Goal: Navigation & Orientation: Find specific page/section

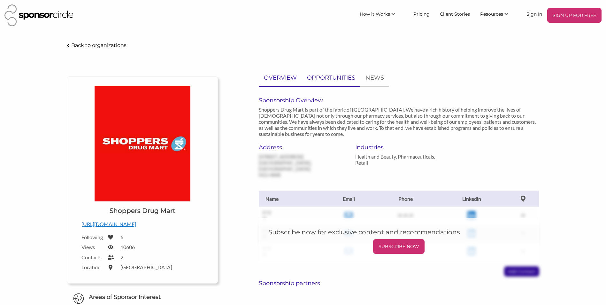
click at [338, 78] on p "OPPORTUNITIES" at bounding box center [331, 77] width 48 height 9
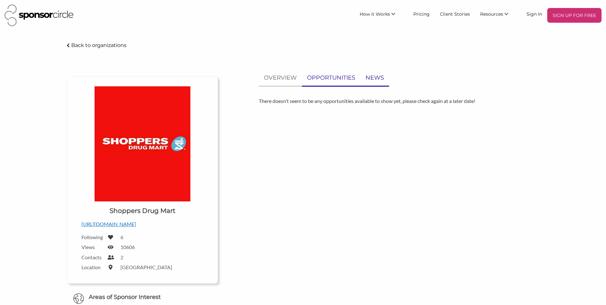
click at [373, 76] on p "NEWS" at bounding box center [375, 77] width 19 height 9
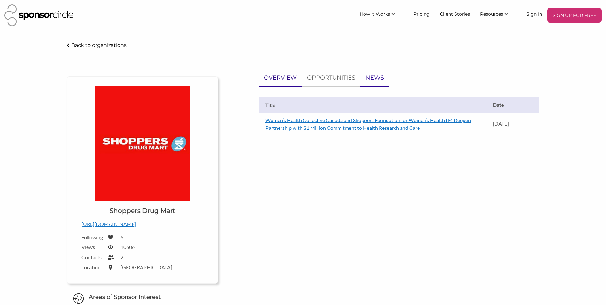
click at [281, 79] on p "OVERVIEW" at bounding box center [280, 77] width 33 height 9
